Goal: Transaction & Acquisition: Obtain resource

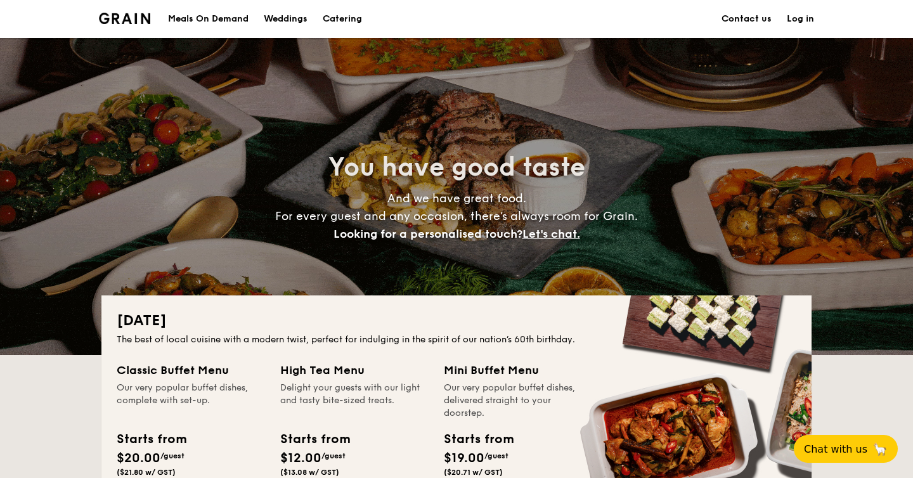
click at [359, 18] on h1 "Catering" at bounding box center [342, 19] width 39 height 38
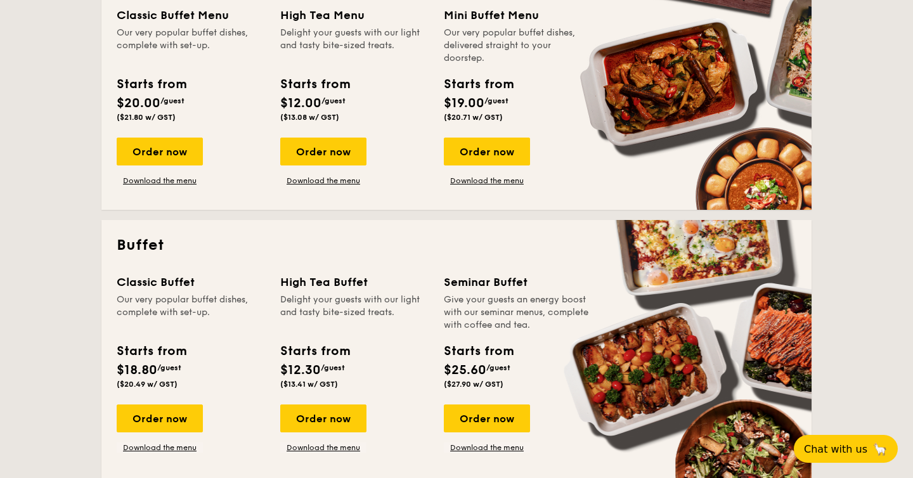
scroll to position [357, 0]
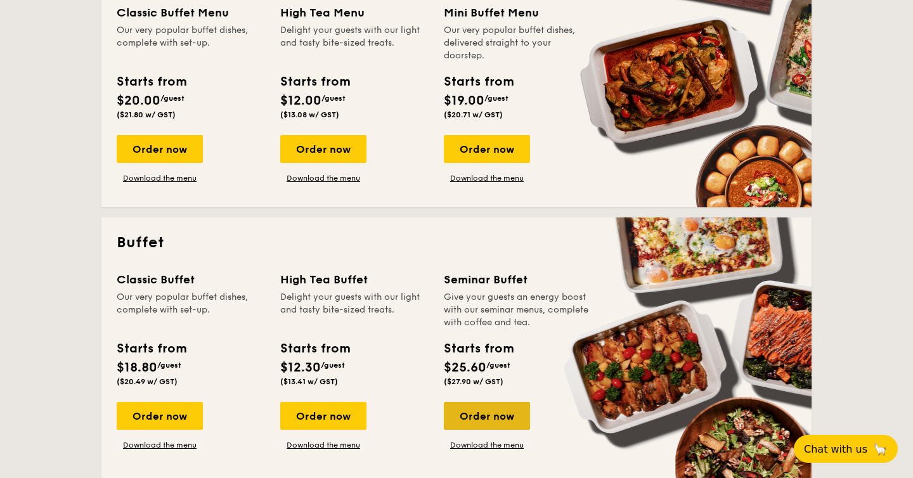
click at [490, 415] on div "Order now" at bounding box center [487, 416] width 86 height 28
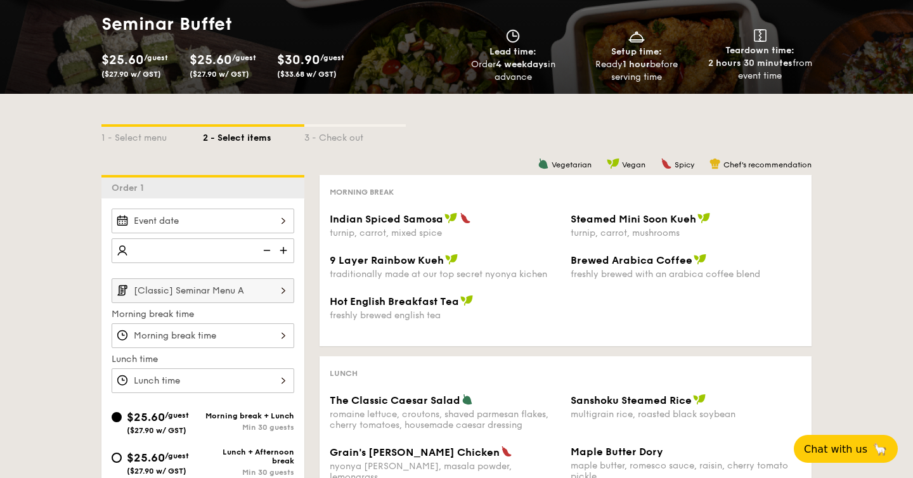
scroll to position [135, 0]
click at [141, 134] on div "1 - Select menu" at bounding box center [151, 135] width 101 height 18
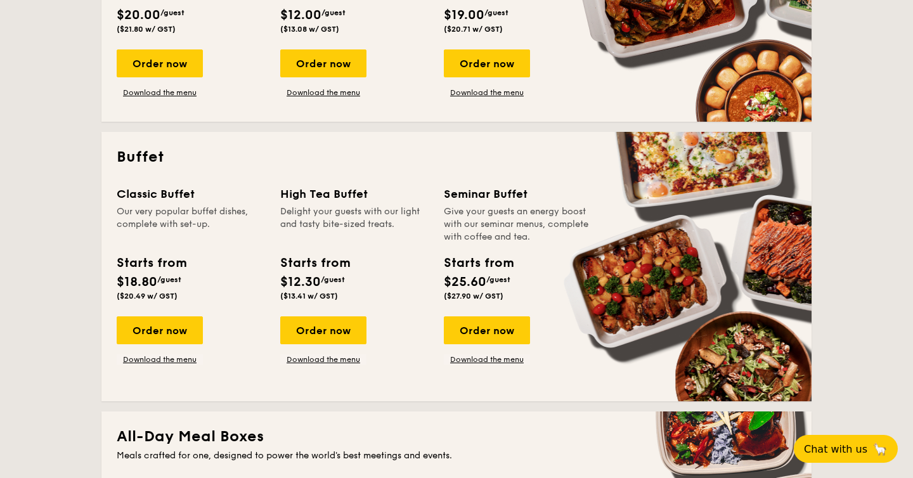
scroll to position [449, 0]
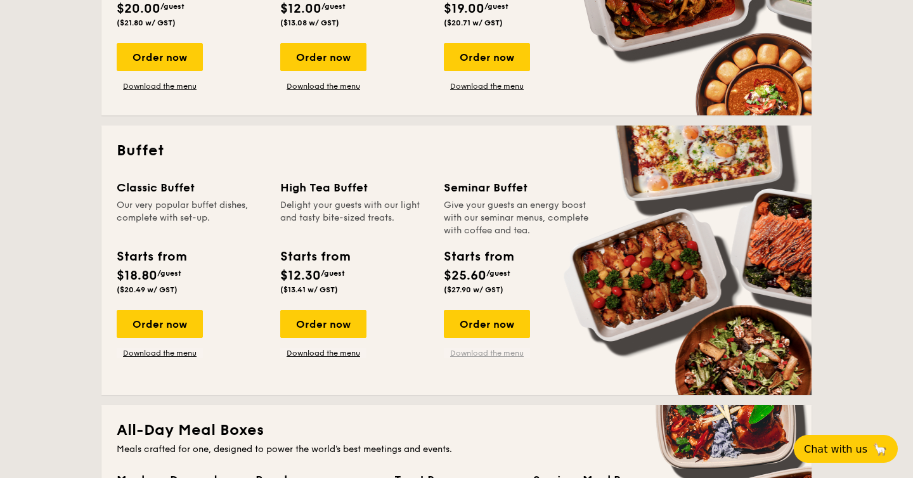
click at [484, 352] on link "Download the menu" at bounding box center [487, 353] width 86 height 10
